Goal: Register for event/course

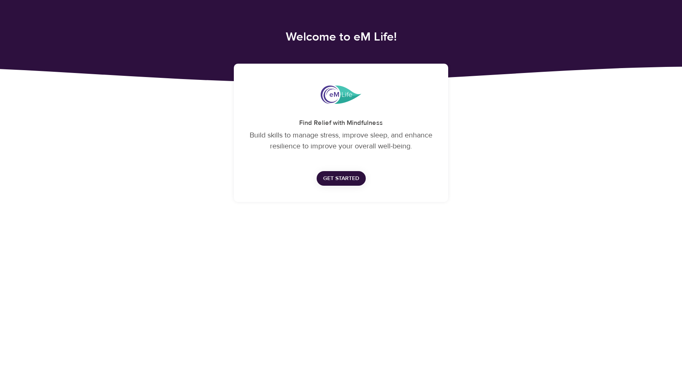
click at [350, 179] on span "Get Started" at bounding box center [341, 179] width 36 height 10
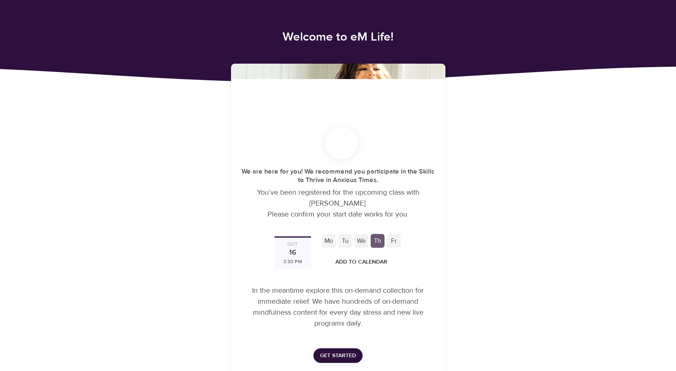
scroll to position [18, 0]
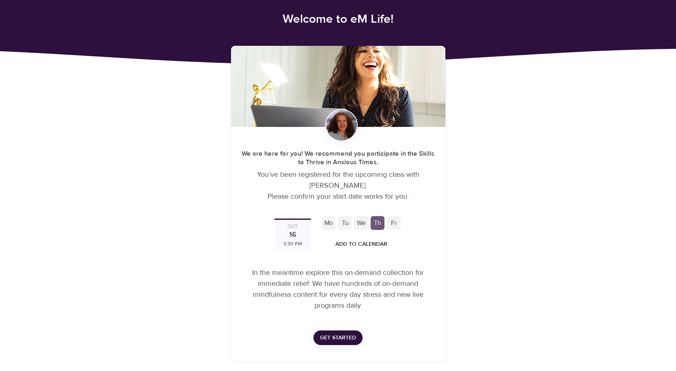
click at [289, 235] on div "16" at bounding box center [292, 235] width 7 height 11
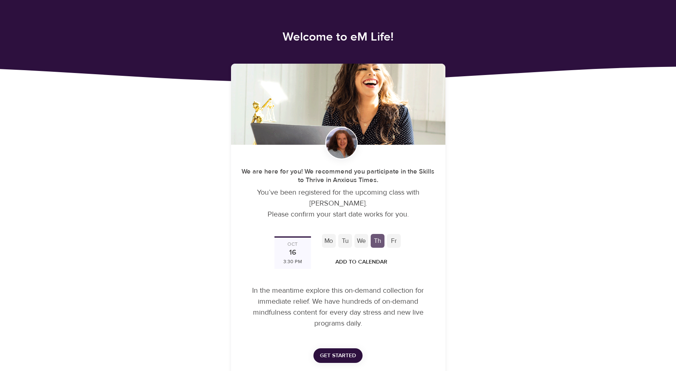
click at [299, 243] on div "[DATE] 3:30 PM" at bounding box center [292, 253] width 37 height 32
click at [288, 251] on div "[DATE] 3:30 PM" at bounding box center [292, 253] width 37 height 32
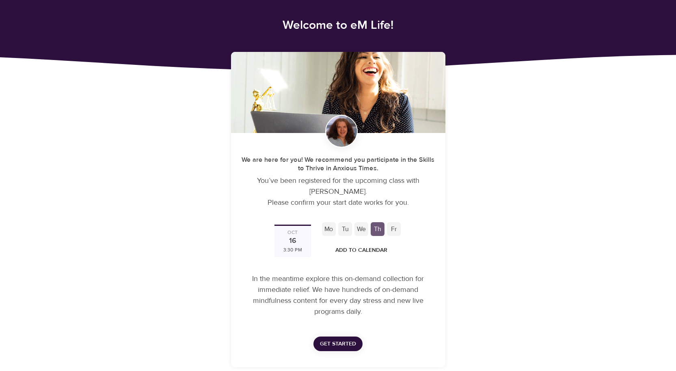
scroll to position [18, 0]
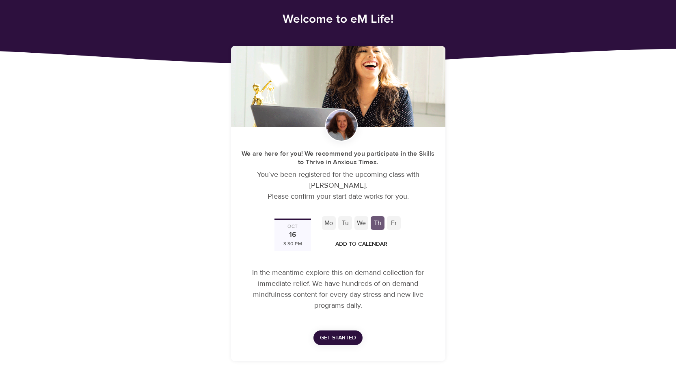
click at [395, 224] on div "Fr" at bounding box center [394, 223] width 14 height 14
click at [378, 224] on div "Th" at bounding box center [378, 223] width 14 height 14
click at [359, 224] on div "We" at bounding box center [361, 223] width 14 height 14
click at [328, 226] on div "Mo" at bounding box center [329, 223] width 14 height 14
click at [327, 223] on div "Mo" at bounding box center [329, 223] width 14 height 14
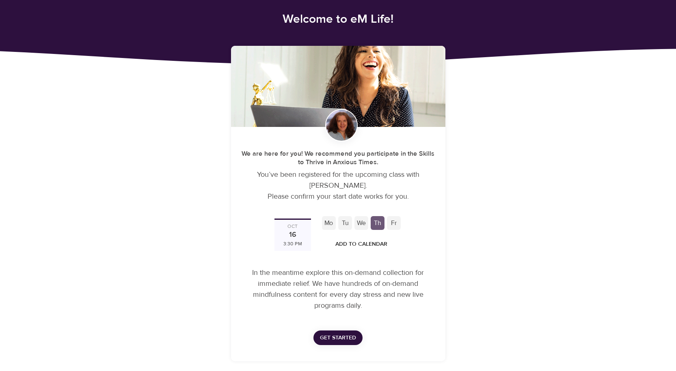
click at [307, 233] on div "[DATE] 3:30 PM" at bounding box center [292, 235] width 37 height 32
click at [302, 278] on p "In the meantime explore this on-demand collection for immediate relief. We have…" at bounding box center [338, 290] width 195 height 44
click at [377, 224] on div "Th" at bounding box center [378, 223] width 14 height 14
click at [380, 245] on span "Add to Calendar" at bounding box center [361, 245] width 52 height 10
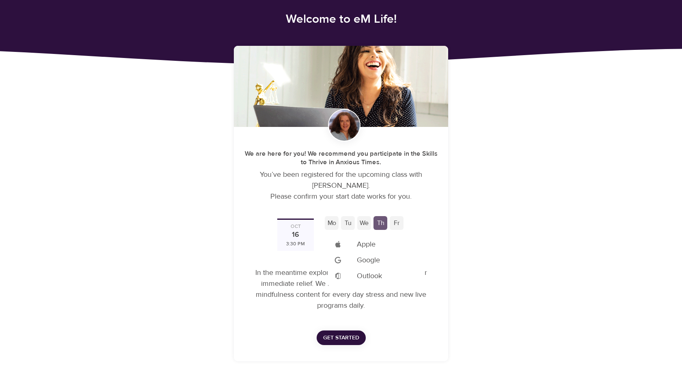
click at [462, 231] on div at bounding box center [341, 185] width 682 height 371
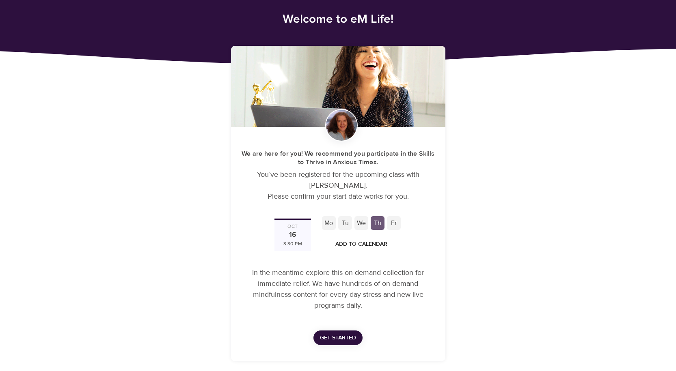
click at [393, 222] on div "Fr" at bounding box center [394, 223] width 14 height 14
click at [377, 224] on div "Th" at bounding box center [378, 223] width 14 height 14
click at [358, 225] on div "We" at bounding box center [361, 223] width 14 height 14
click at [342, 225] on div "Tu" at bounding box center [345, 223] width 14 height 14
click at [334, 225] on div "Mo" at bounding box center [329, 223] width 14 height 14
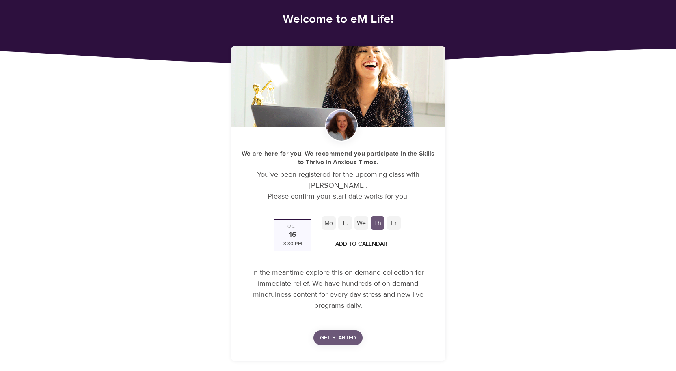
click at [339, 337] on span "Get Started" at bounding box center [338, 338] width 36 height 10
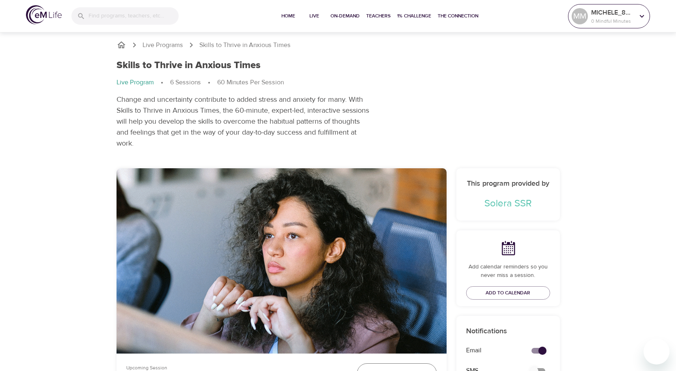
click at [638, 19] on icon at bounding box center [641, 16] width 9 height 9
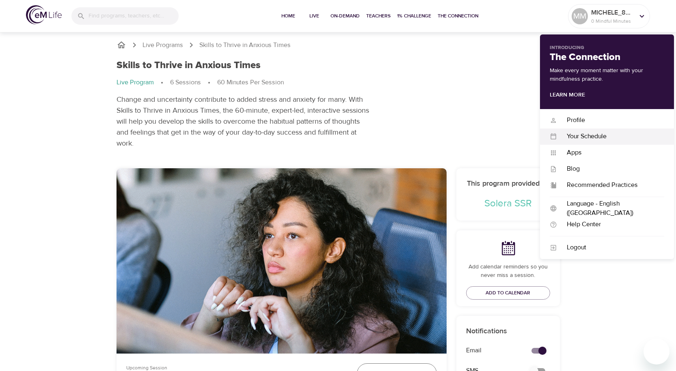
click at [587, 134] on div "Your Schedule" at bounding box center [610, 136] width 107 height 9
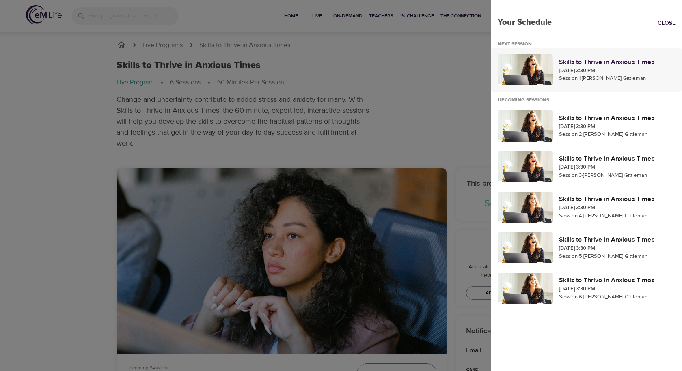
click at [589, 64] on p "Skills to Thrive in Anxious Times" at bounding box center [617, 62] width 117 height 10
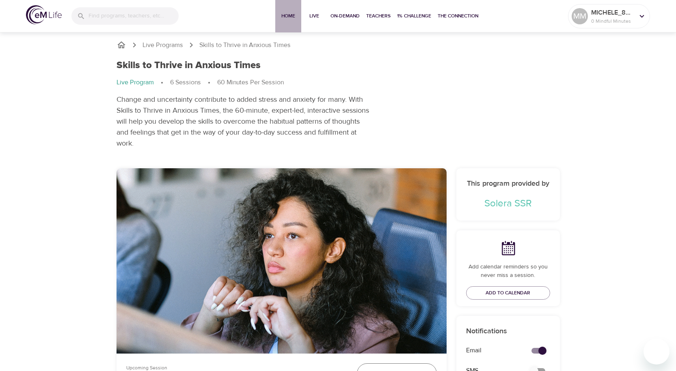
click at [291, 16] on span "Home" at bounding box center [287, 16] width 19 height 9
